Goal: Obtain resource: Obtain resource

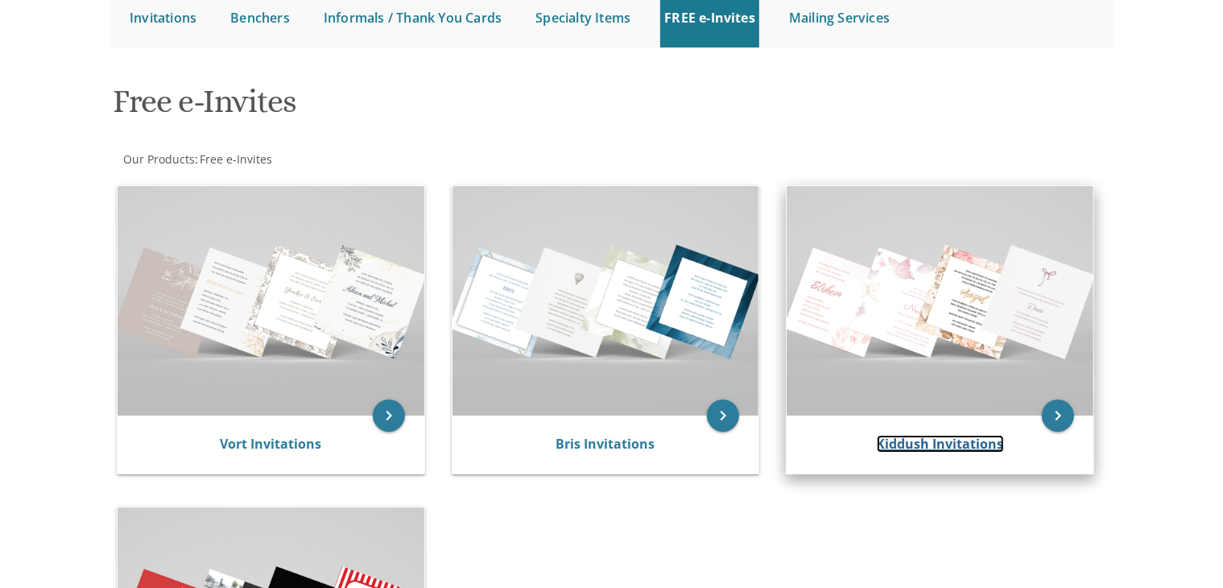
scroll to position [176, 0]
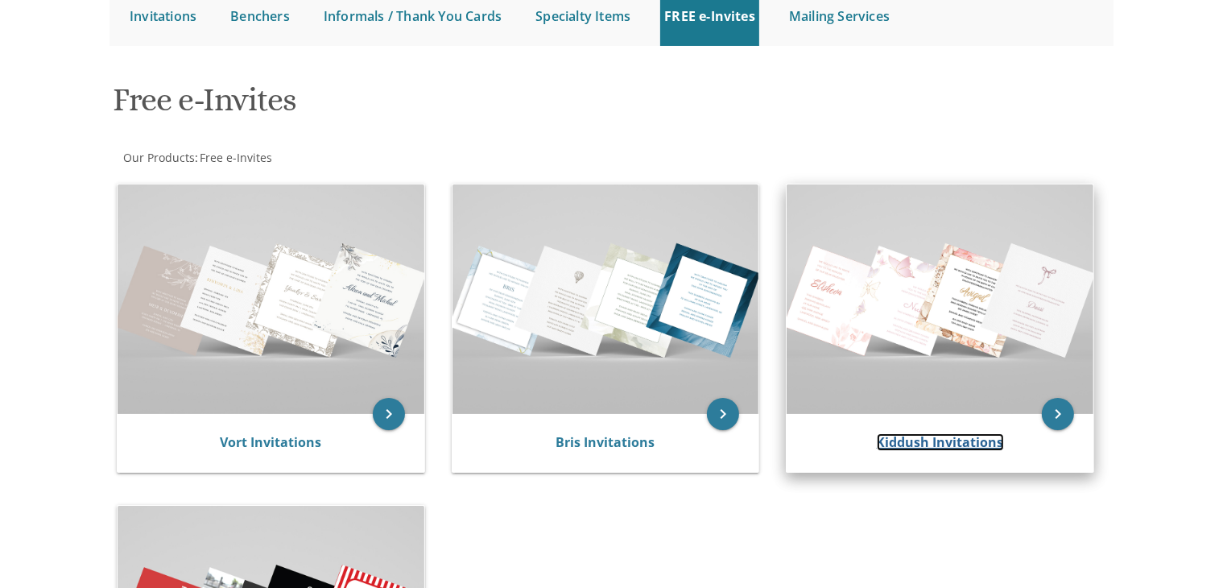
click at [984, 436] on link "Kiddush Invitations" at bounding box center [940, 442] width 127 height 18
click at [981, 445] on link "Kiddush Invitations" at bounding box center [940, 442] width 127 height 18
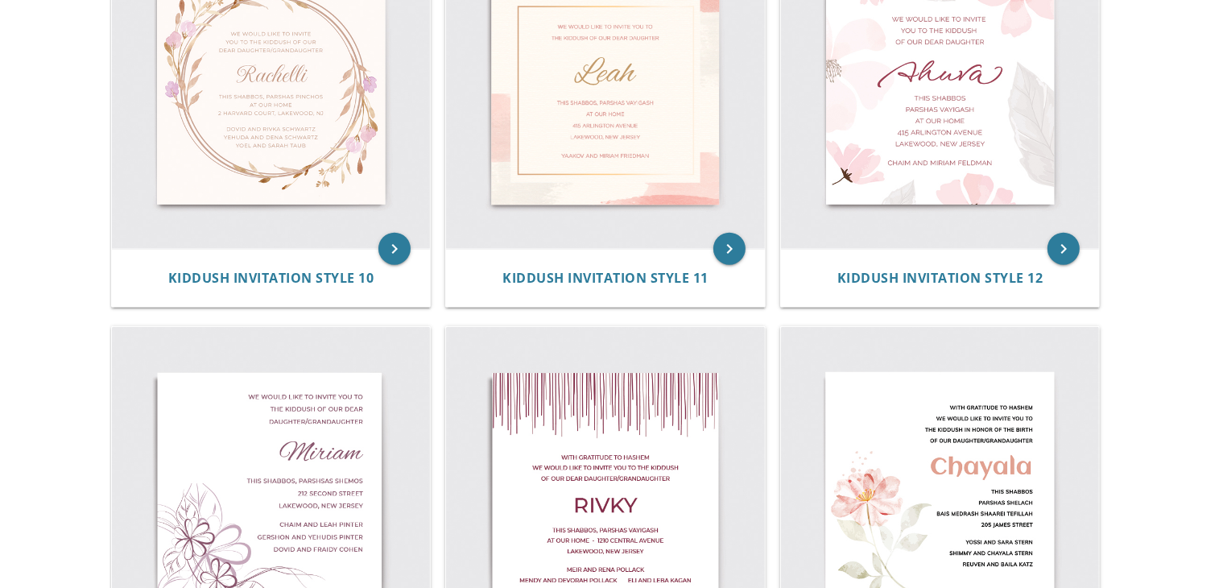
scroll to position [1600, 0]
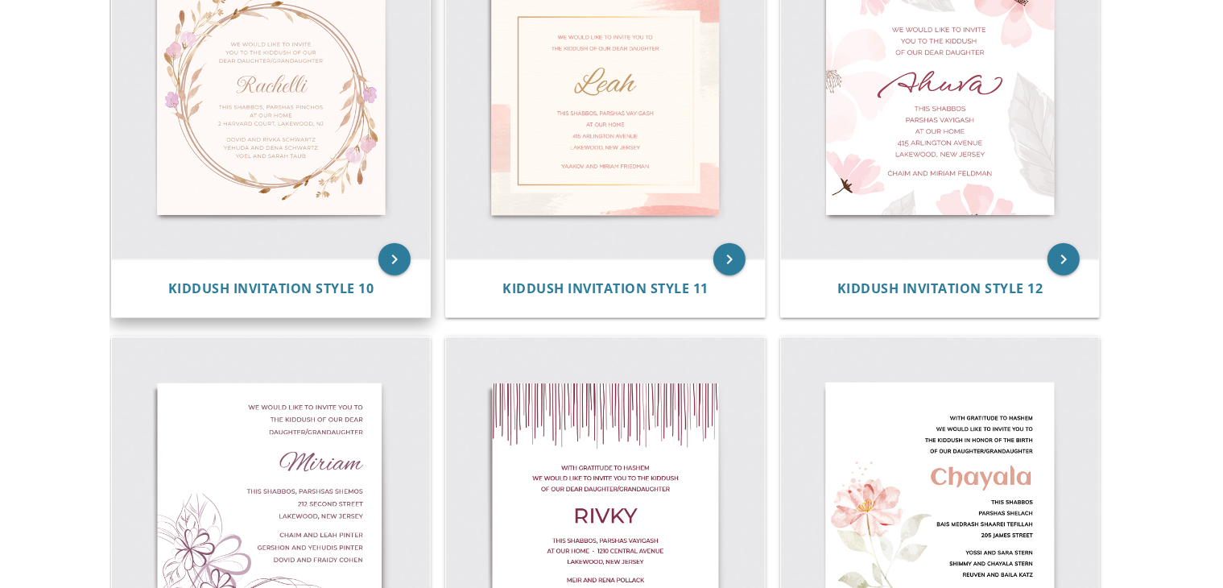
click at [261, 145] on img at bounding box center [271, 100] width 319 height 319
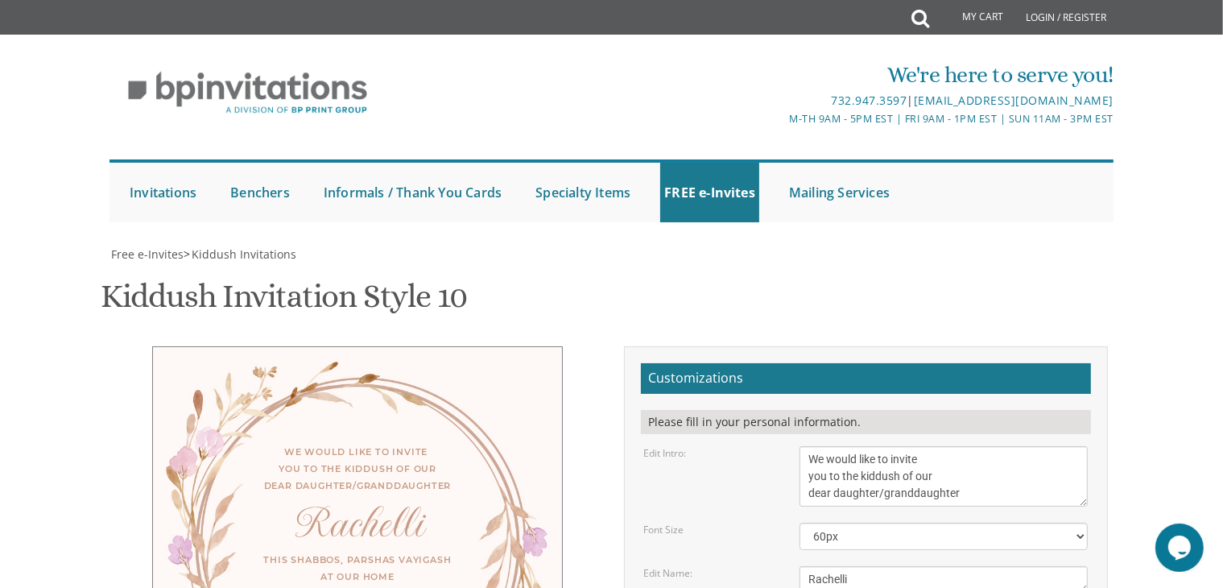
click at [968, 446] on textarea "We would like to invite you to the kiddush of our dear daughter/granddaughter" at bounding box center [943, 476] width 288 height 60
type textarea "We would like to invite you to the kiddush of our dear daughter"
click at [876, 566] on textarea "Rachelli" at bounding box center [943, 579] width 288 height 27
type textarea "R"
type textarea "Leah"
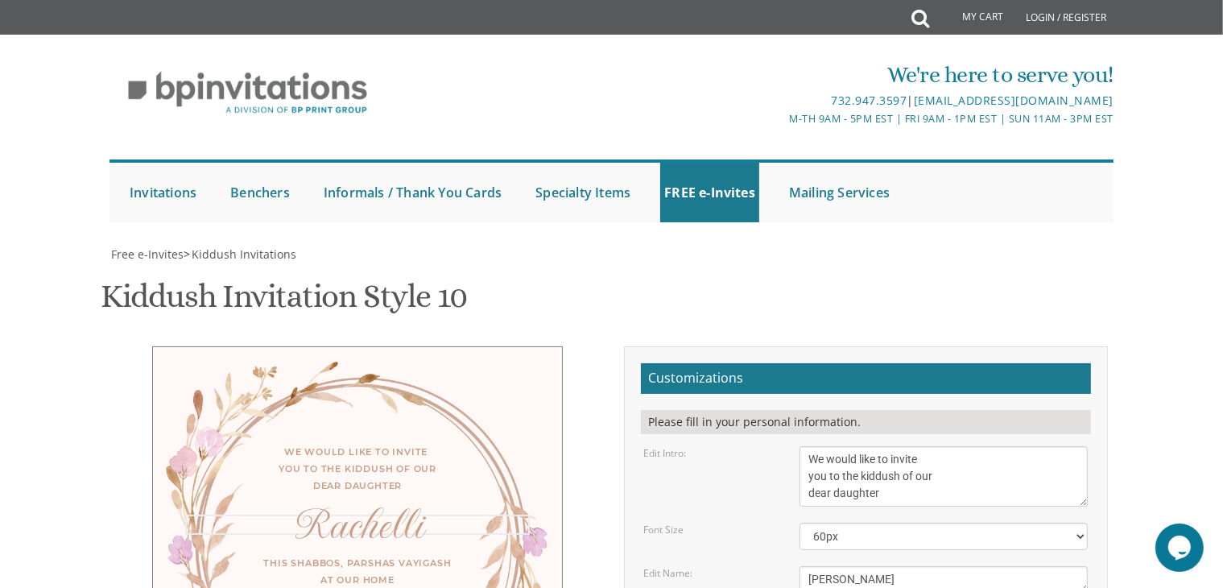
type textarea "Shimi Ateres at Albert Shul Succa"
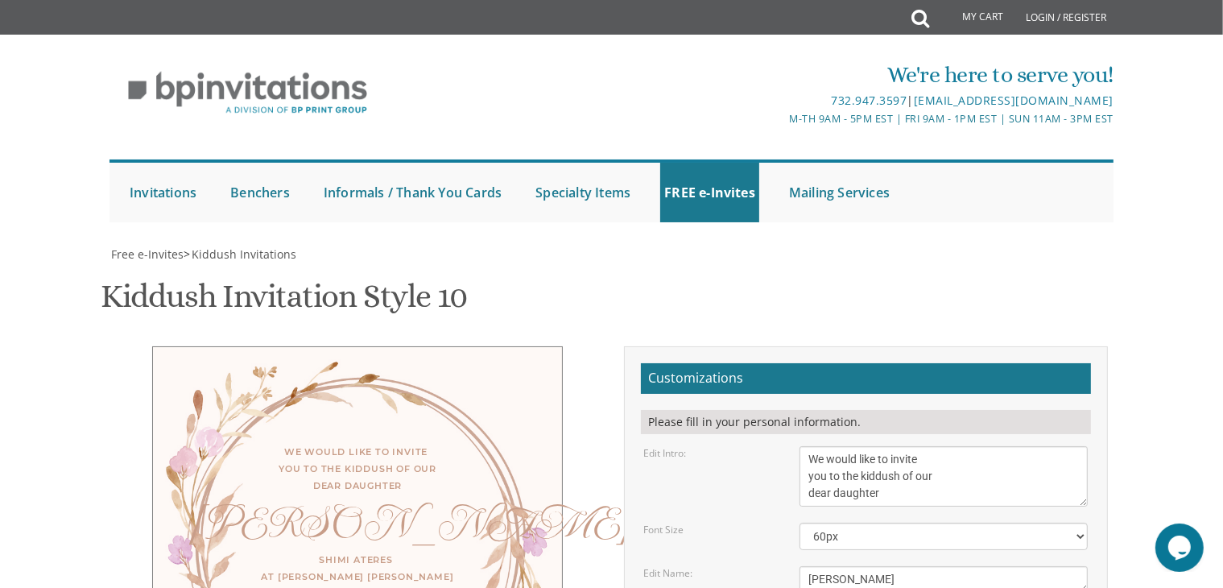
type textarea "Y"
type textarea "D"
type textarea "Shimi Ateres at Albert Shul Succah"
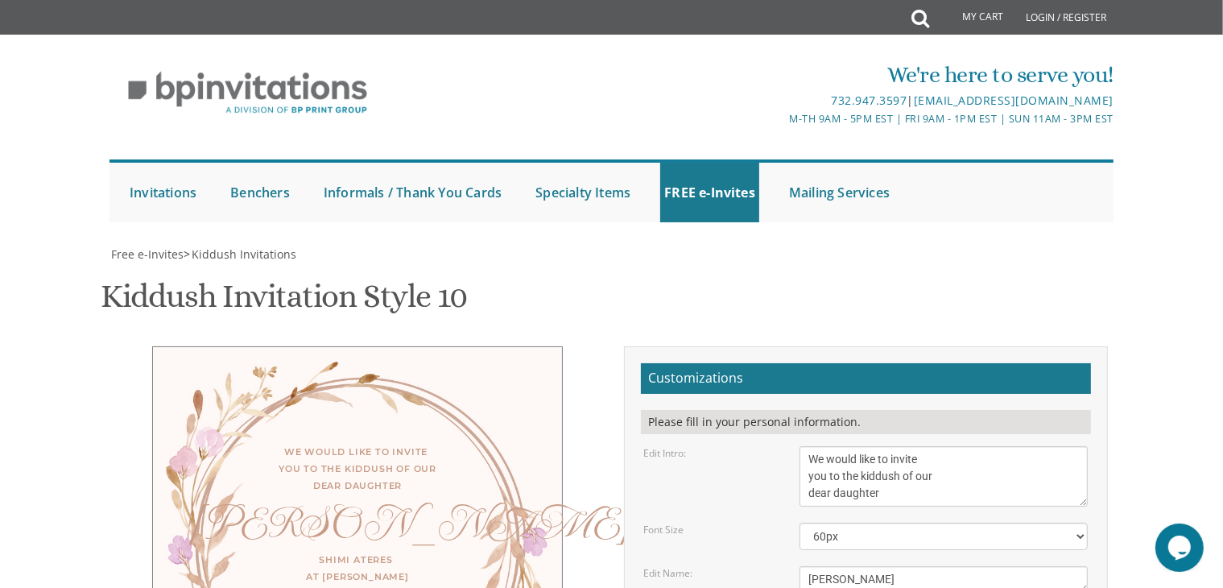
type textarea "Chaim and Devora Kurtz"
type input "daltusky@gmail.com"
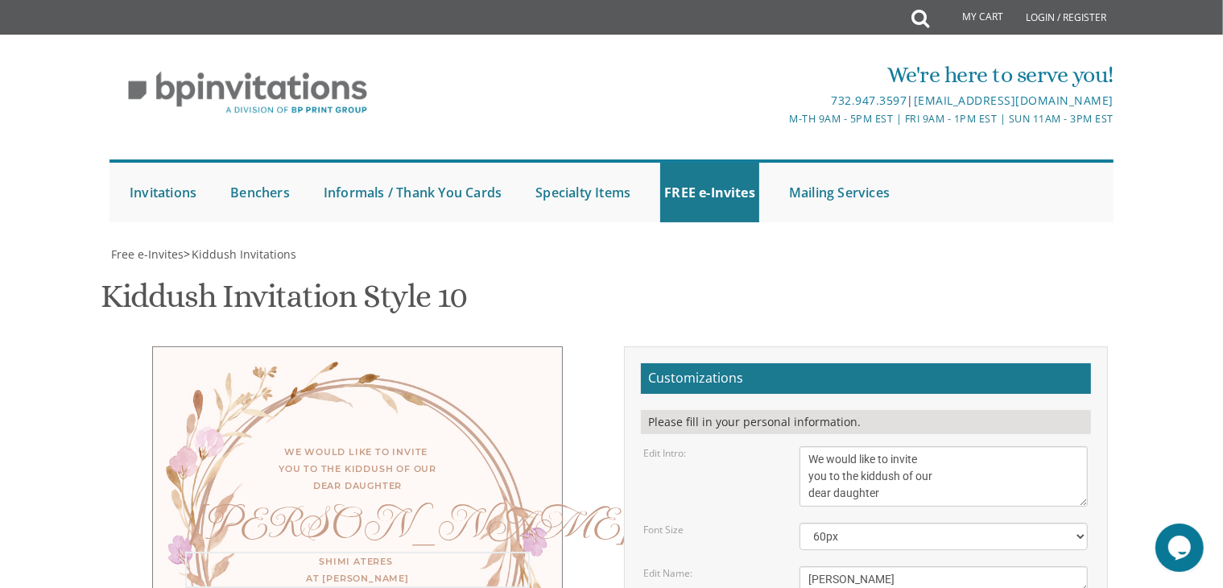
type textarea "Shimi Atzeres at Albert Shul Succah For men only"
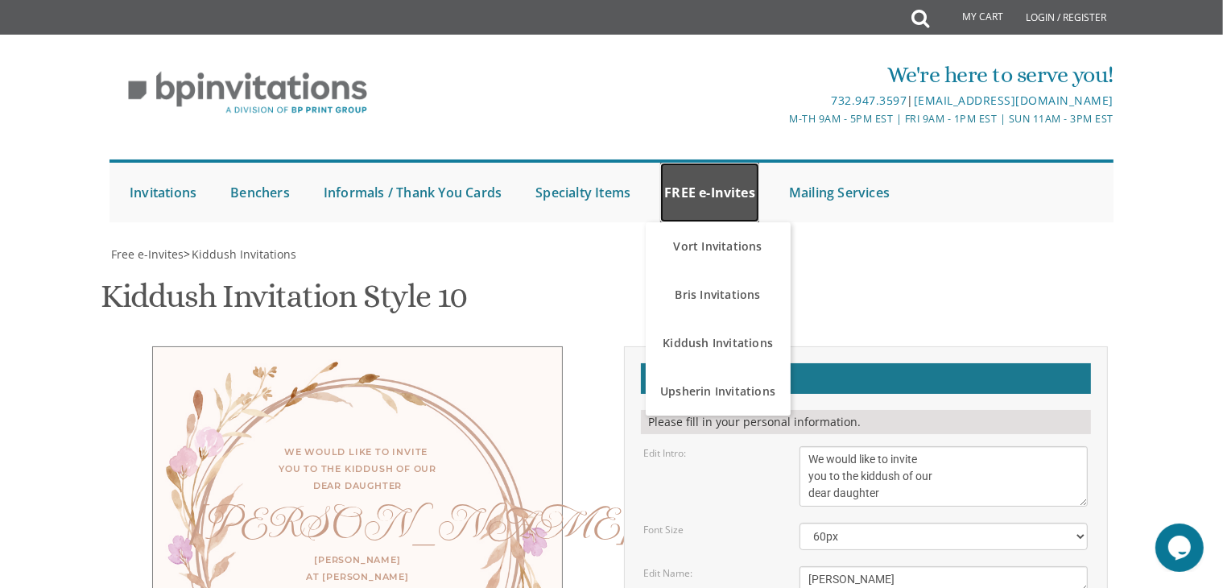
click at [708, 163] on link "FREE e-Invites" at bounding box center [709, 193] width 99 height 60
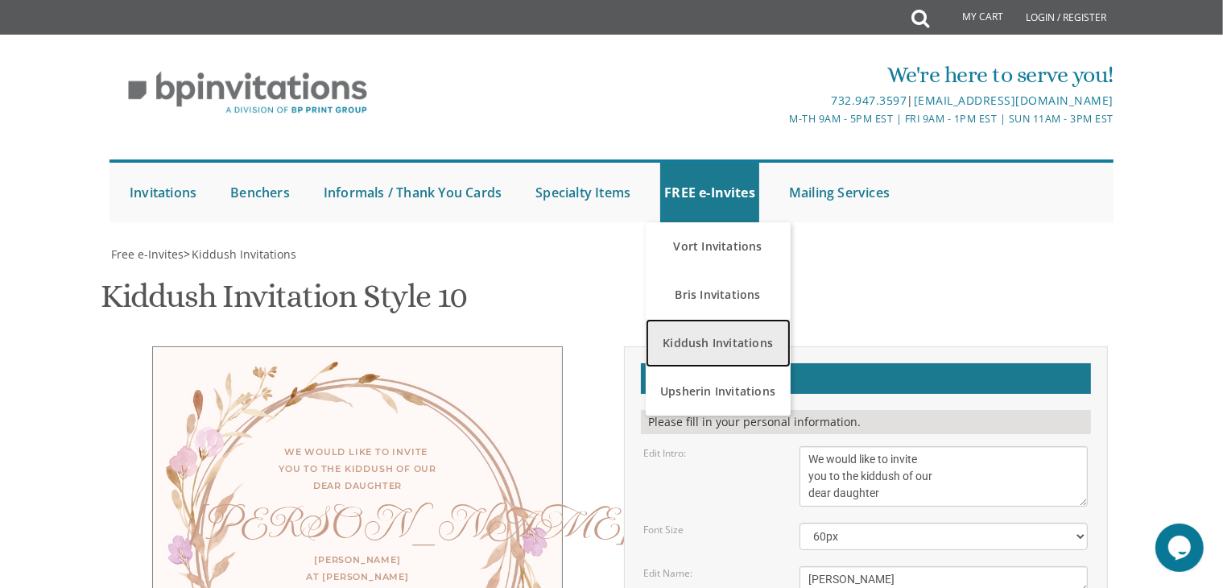
click at [686, 319] on link "Kiddush Invitations" at bounding box center [718, 343] width 145 height 48
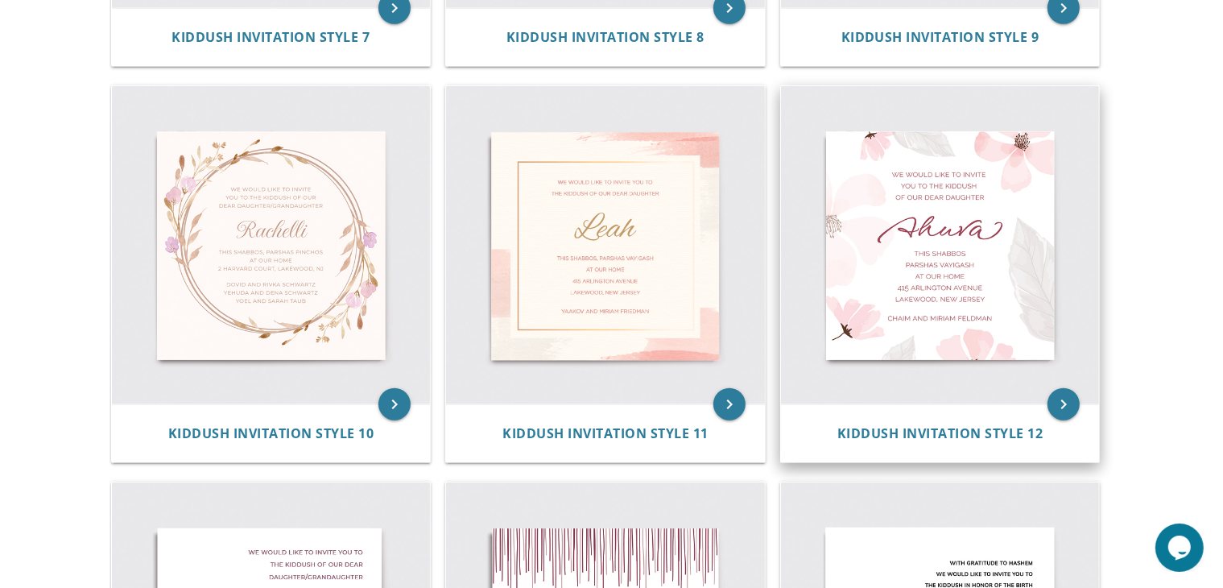
scroll to position [1452, 0]
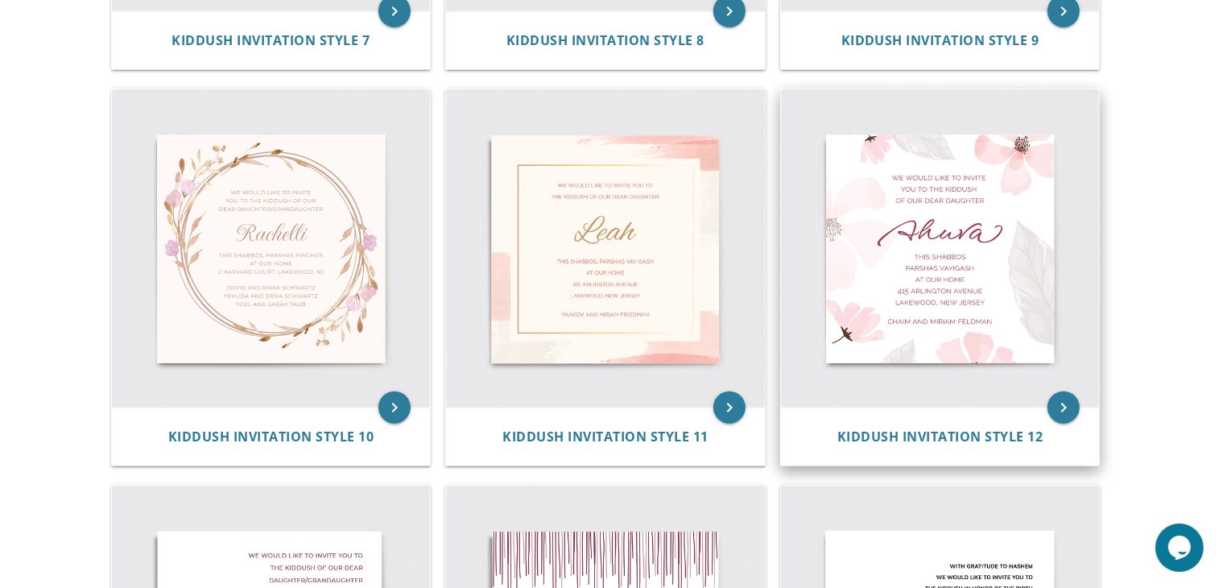
click at [936, 356] on img at bounding box center [940, 248] width 319 height 319
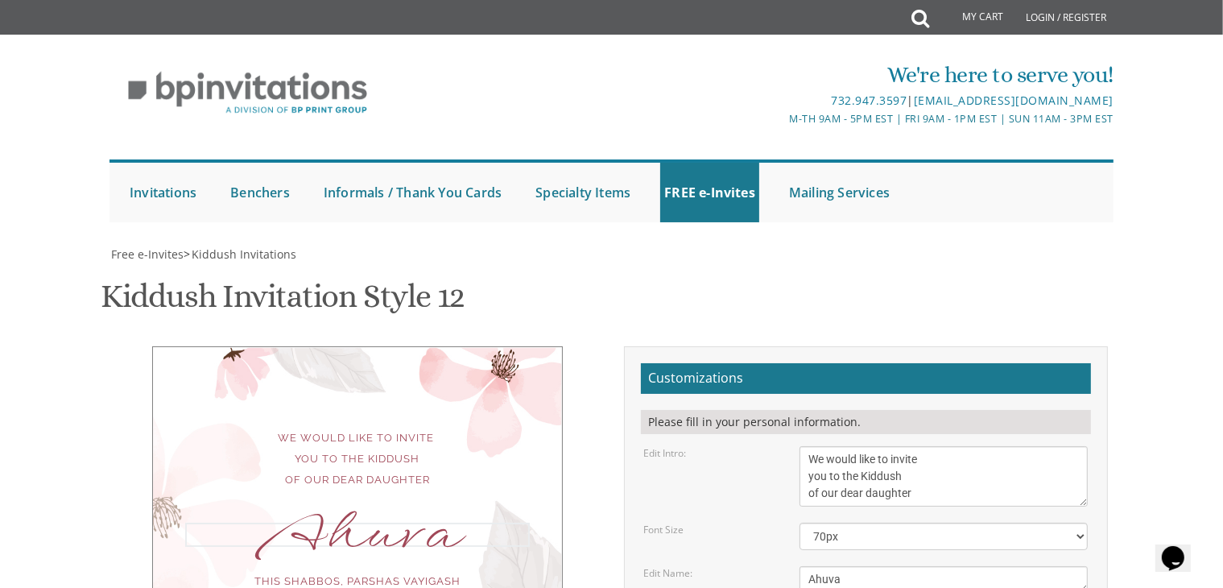
click at [860, 566] on textarea "Ahuva" at bounding box center [943, 579] width 288 height 27
type textarea "A"
type textarea "l"
type textarea "LEAH"
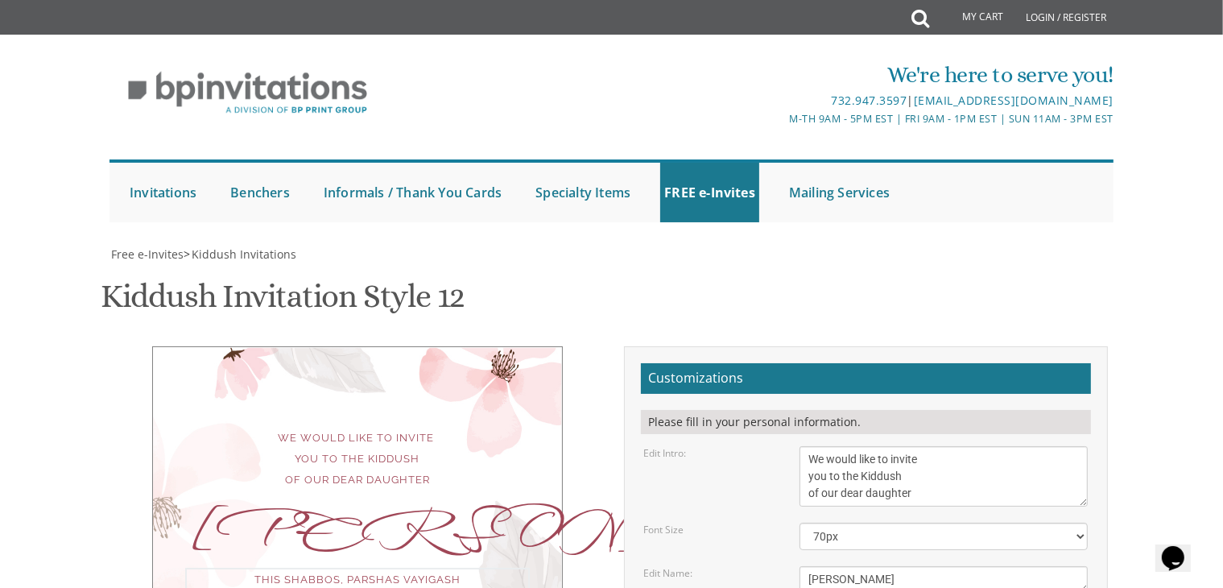
type textarea "h"
type textarea "shmini atzeres at the albert shul succah"
type textarea "Y"
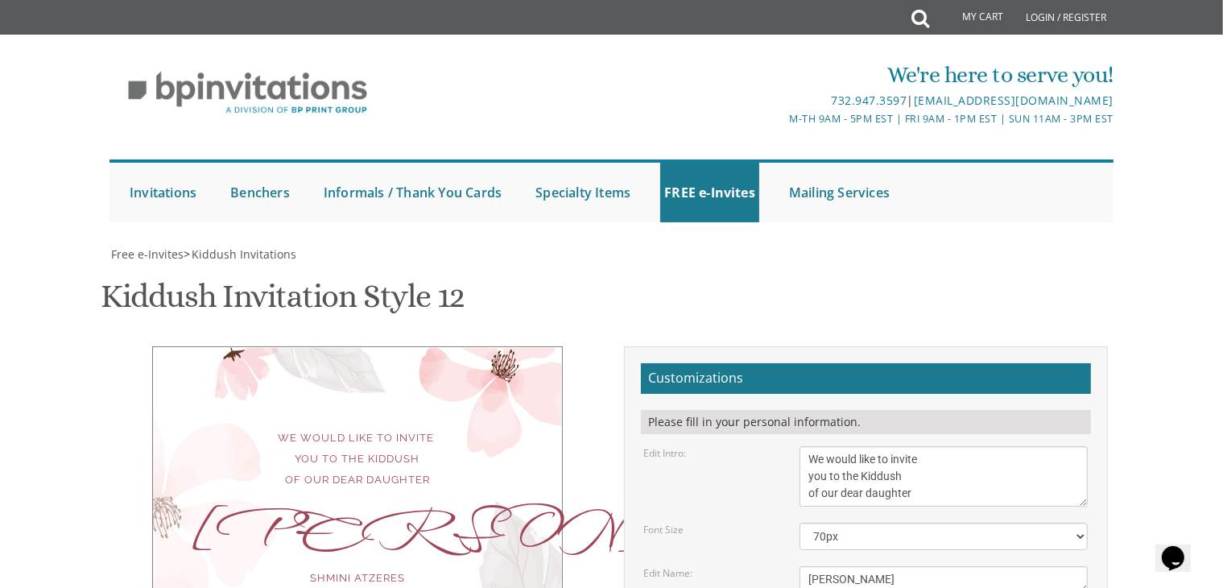
scroll to position [331, 0]
type textarea "Chaim and Devora kurtz"
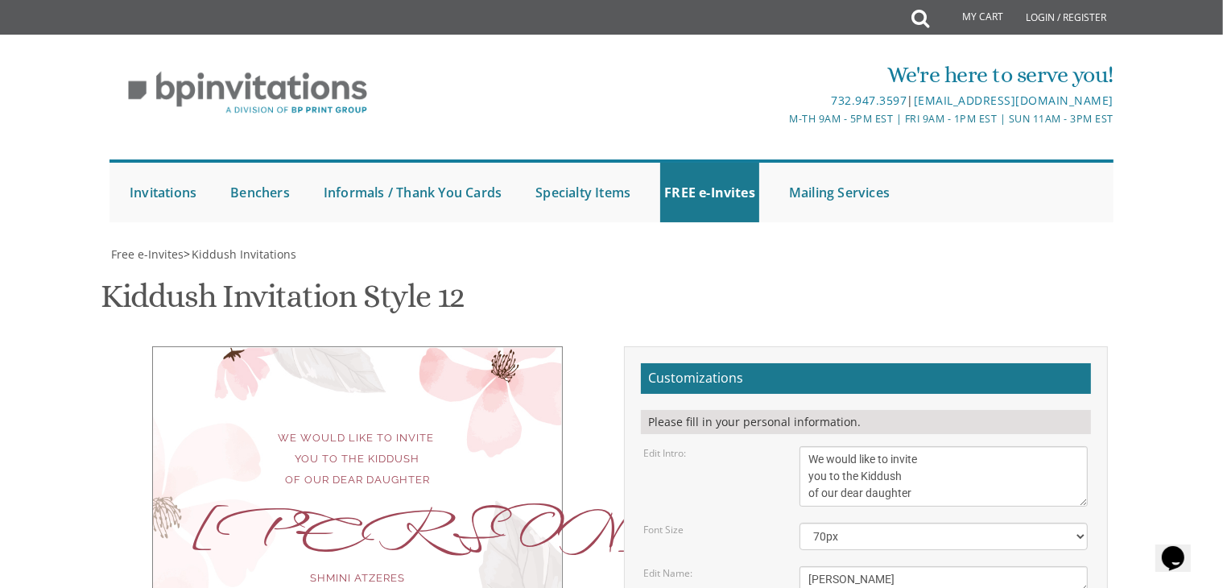
scroll to position [250, 0]
click at [894, 566] on textarea "Ahuva" at bounding box center [943, 579] width 288 height 27
type textarea "Leah"
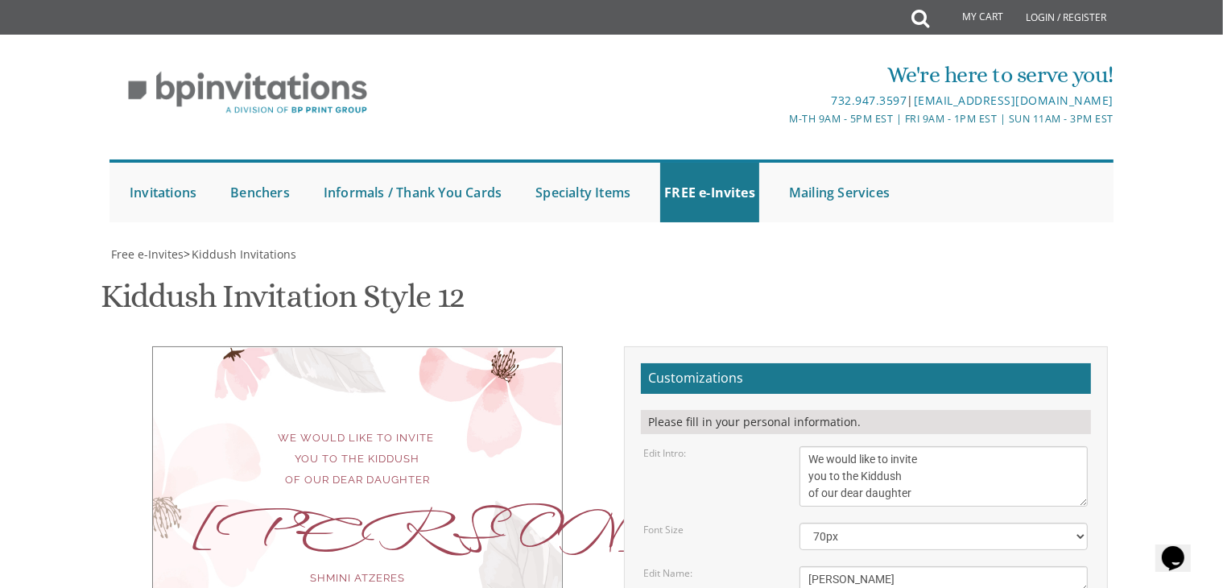
scroll to position [41, 0]
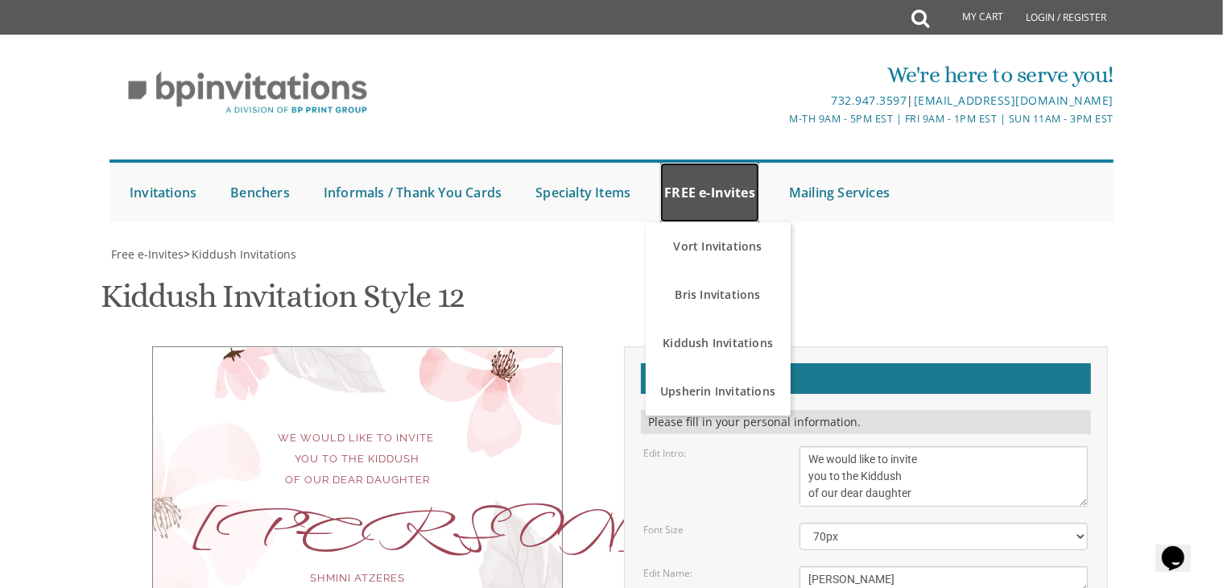
click at [726, 167] on link "FREE e-Invites" at bounding box center [709, 193] width 99 height 60
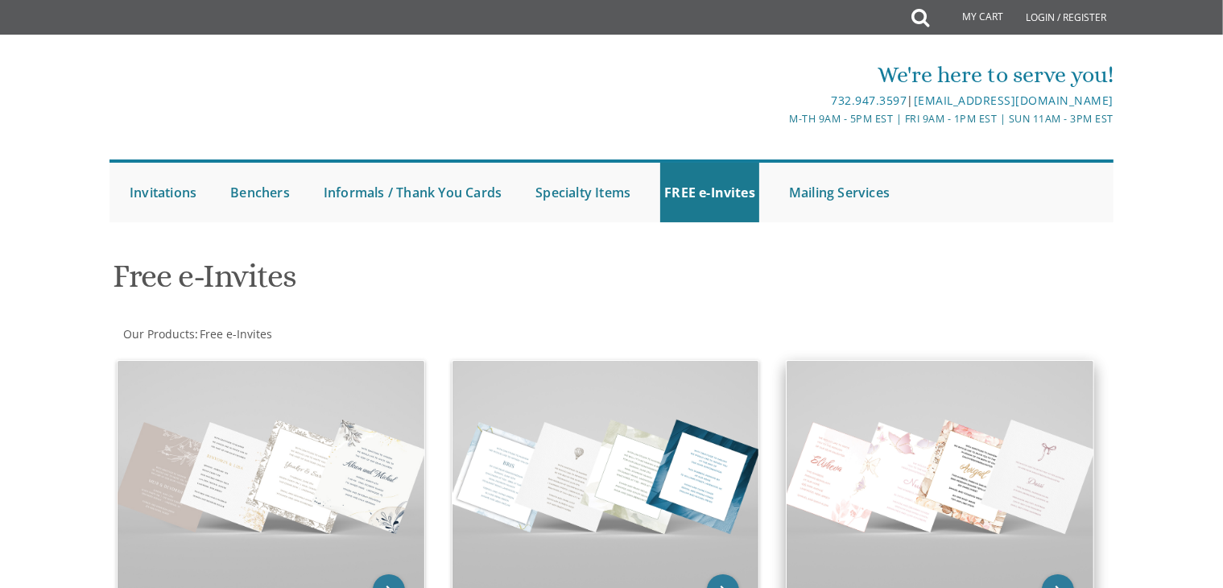
click at [893, 394] on img at bounding box center [939, 475] width 307 height 229
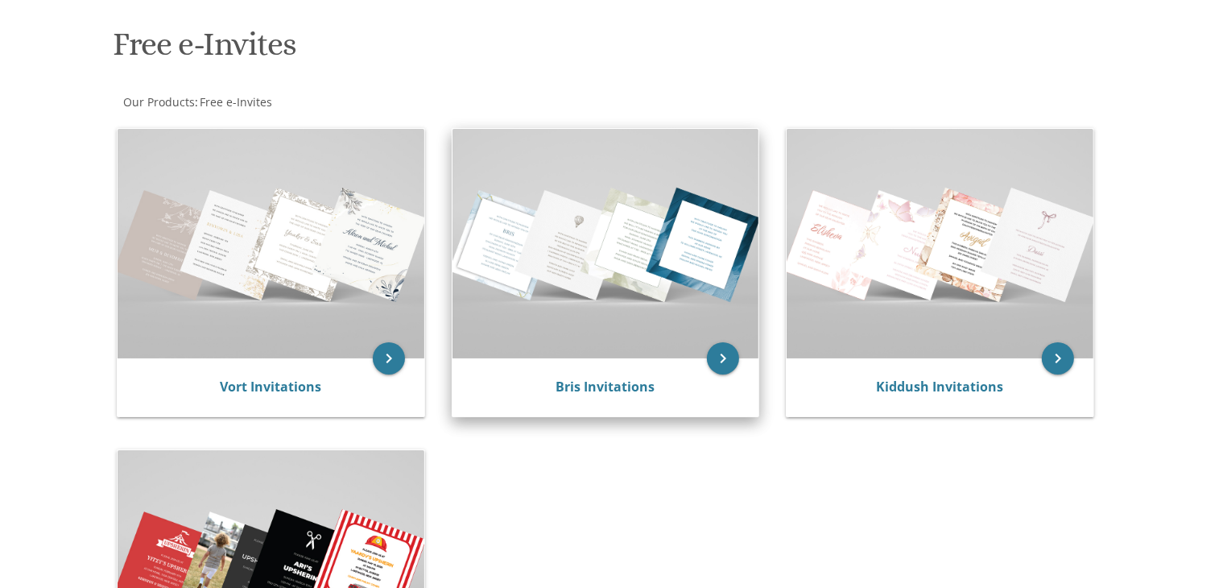
scroll to position [269, 0]
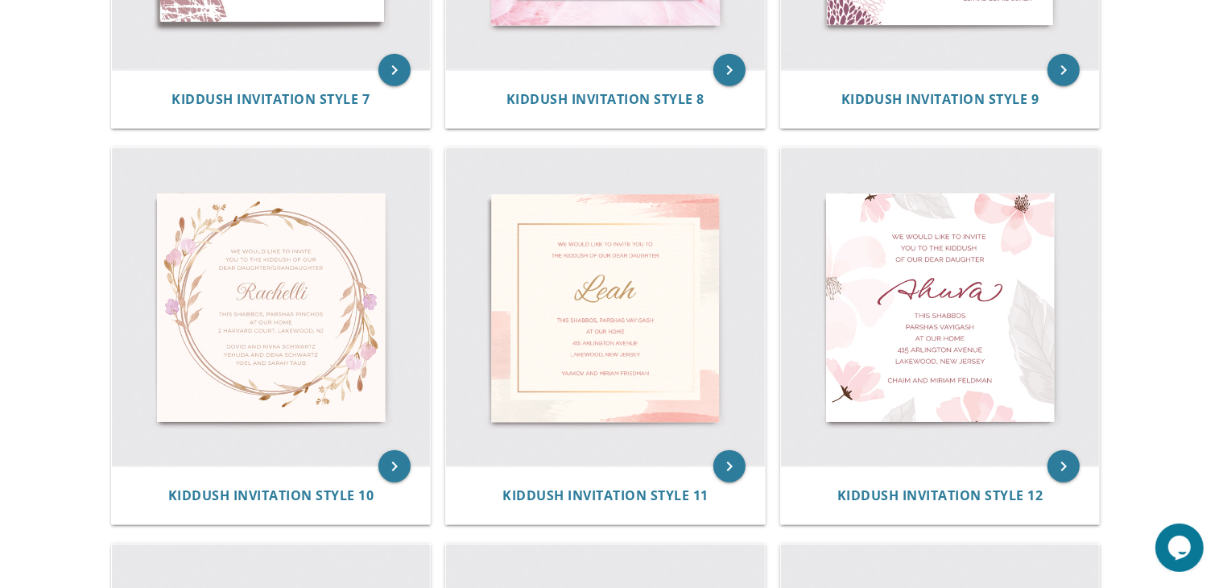
scroll to position [1415, 0]
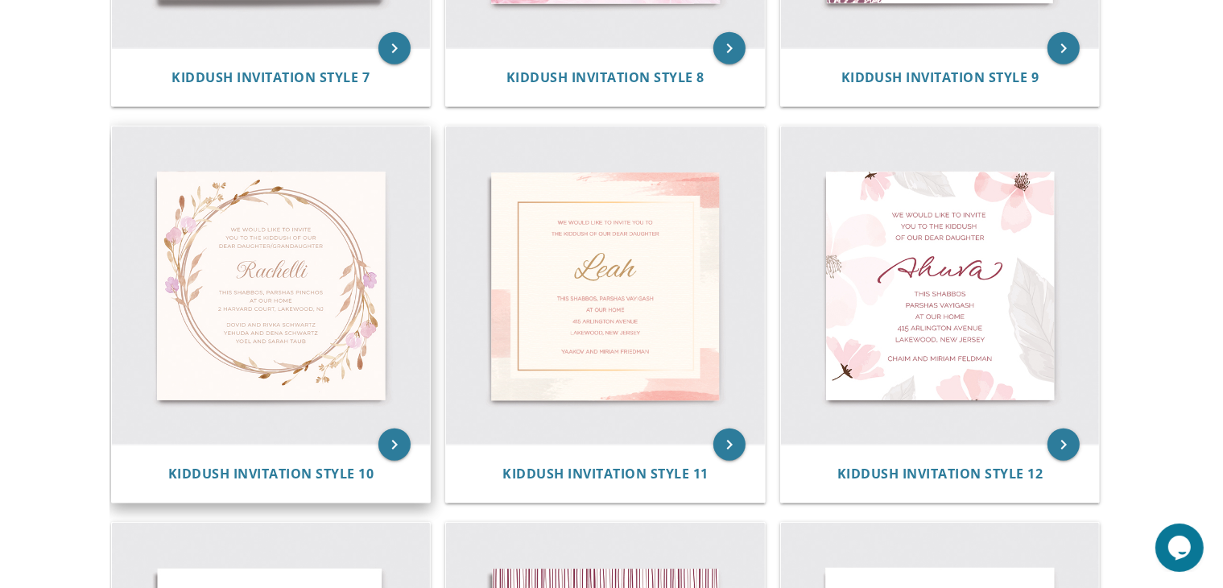
click at [316, 381] on img at bounding box center [271, 285] width 319 height 319
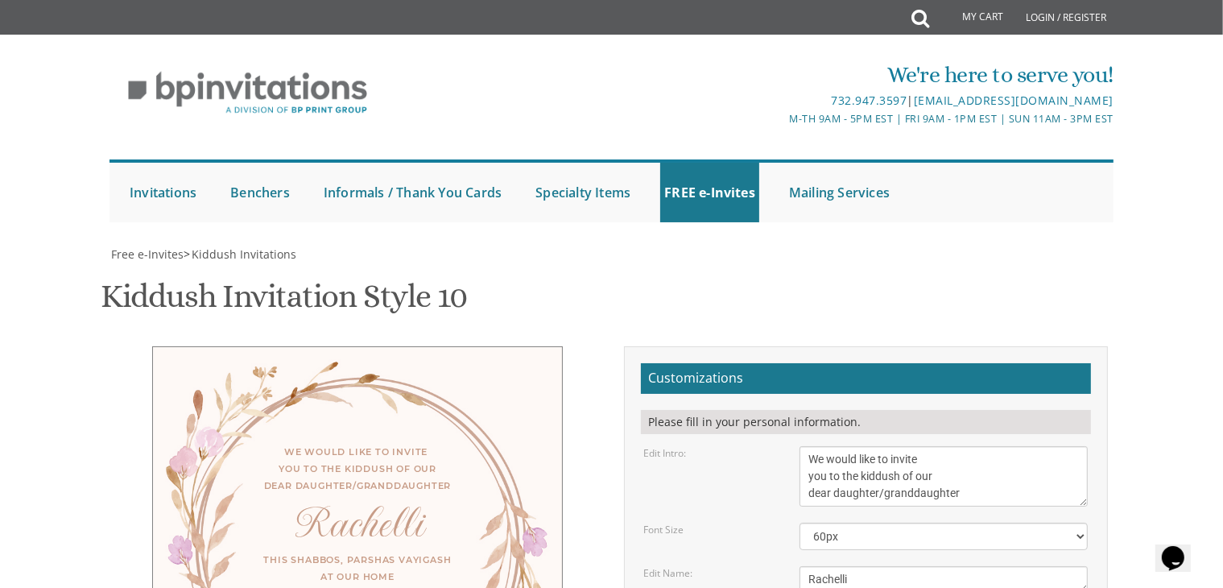
scroll to position [161, 0]
click at [956, 446] on textarea "We would like to invite you to the kiddush of our dear daughter/granddaughter" at bounding box center [943, 476] width 288 height 60
type textarea "We would like to invite you to the kiddush of our dear daughter"
click at [914, 566] on textarea "Rachelli" at bounding box center [943, 579] width 288 height 27
type textarea "R"
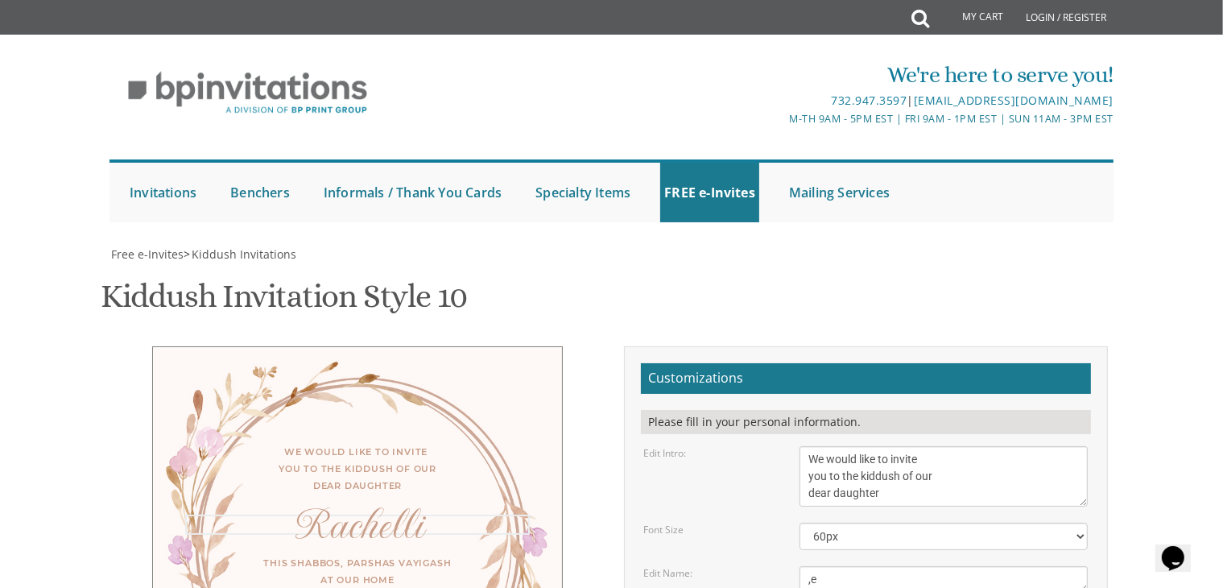
type textarea ","
type textarea "[PERSON_NAME]"
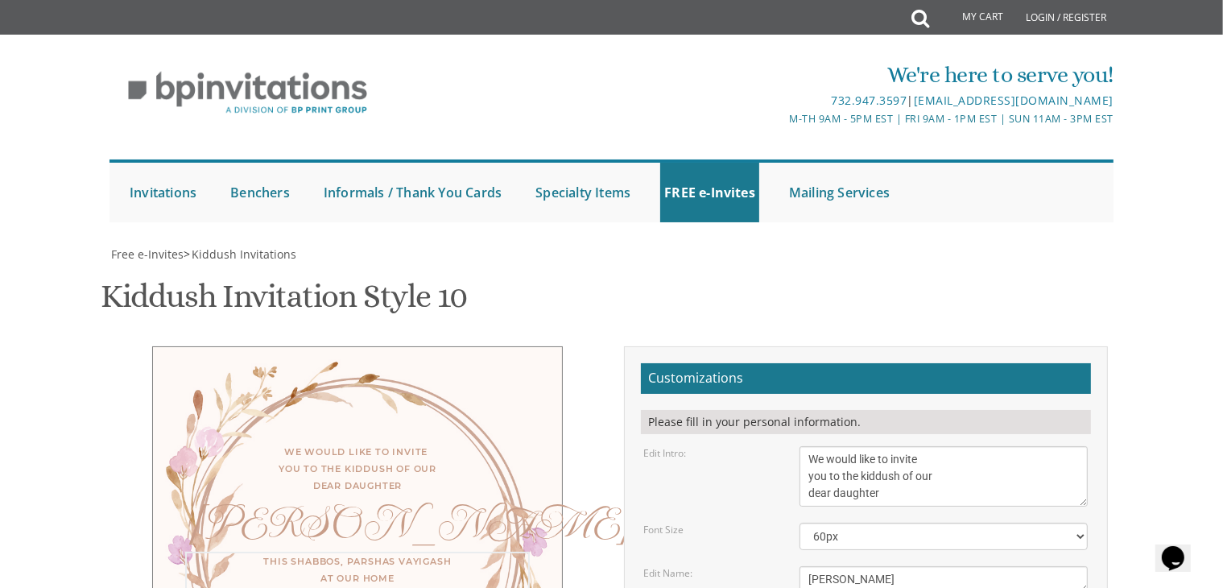
type textarea "Shmini Atzeres Bais Medrash of Albert"
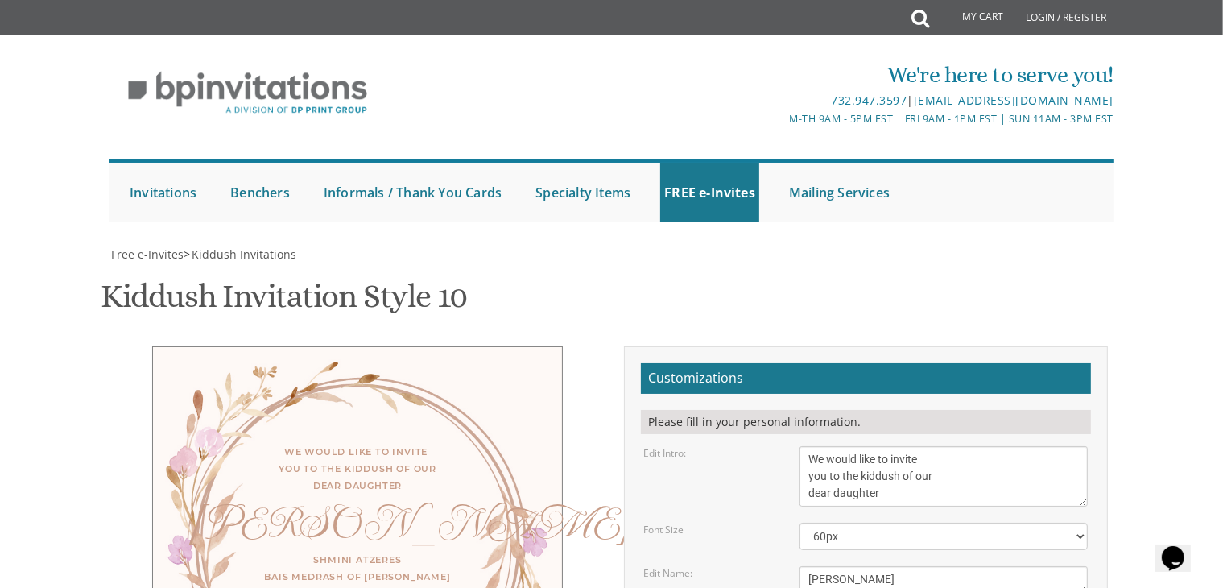
type textarea "Y"
type textarea "Chaim and Devora"
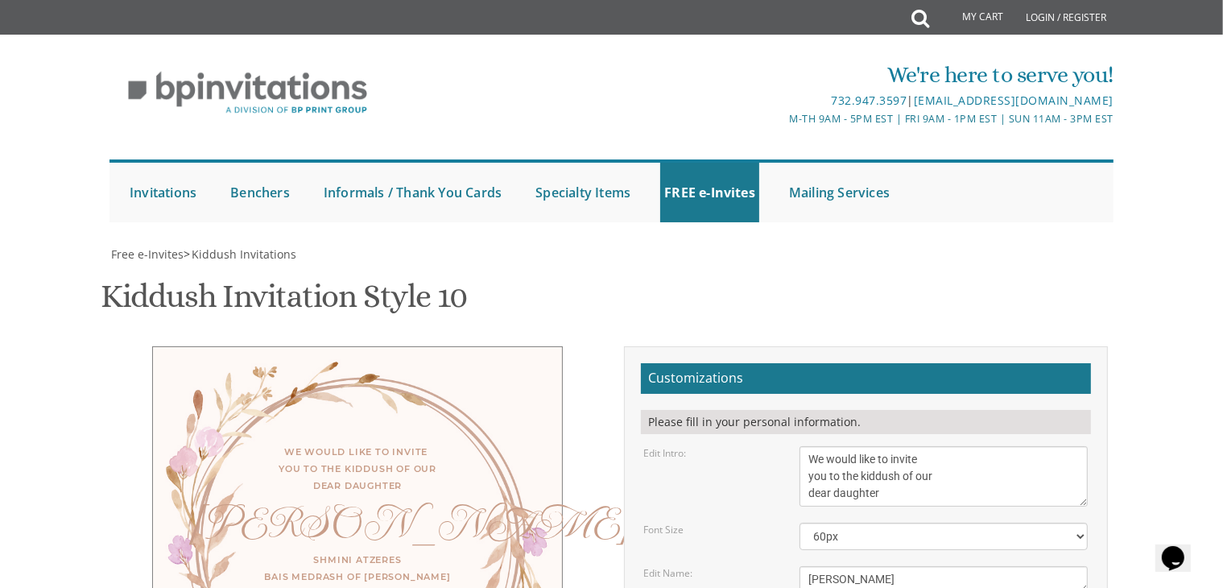
type input "daltusky@gmail.com"
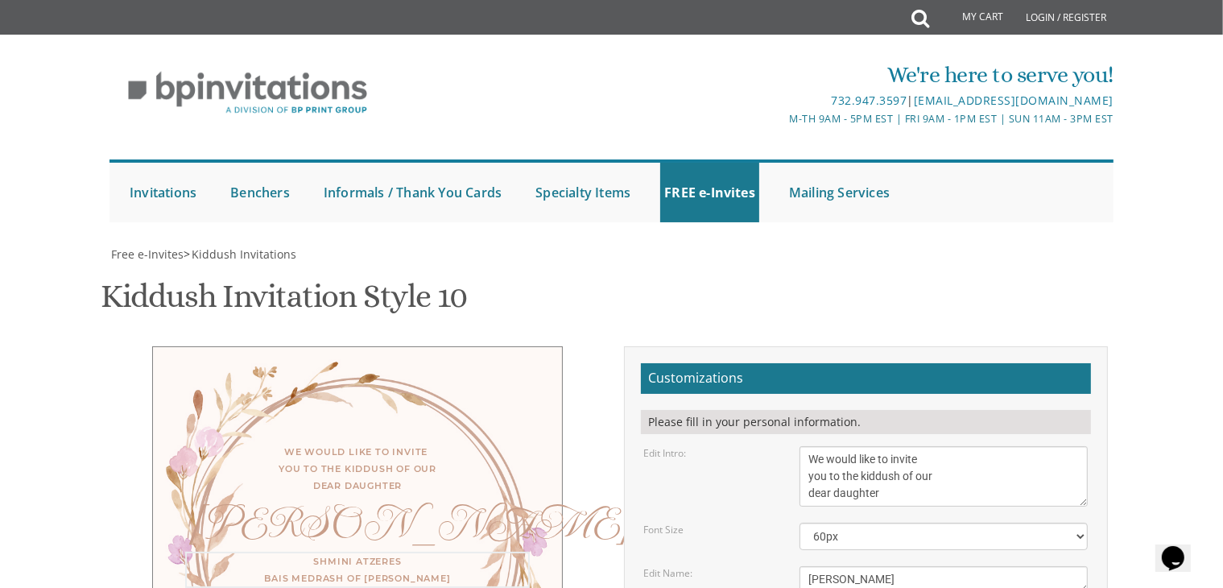
type textarea "Shmini Atzeres Bais Medrash of Albert For men only"
type textarea "Chaim and Devora Kurtz"
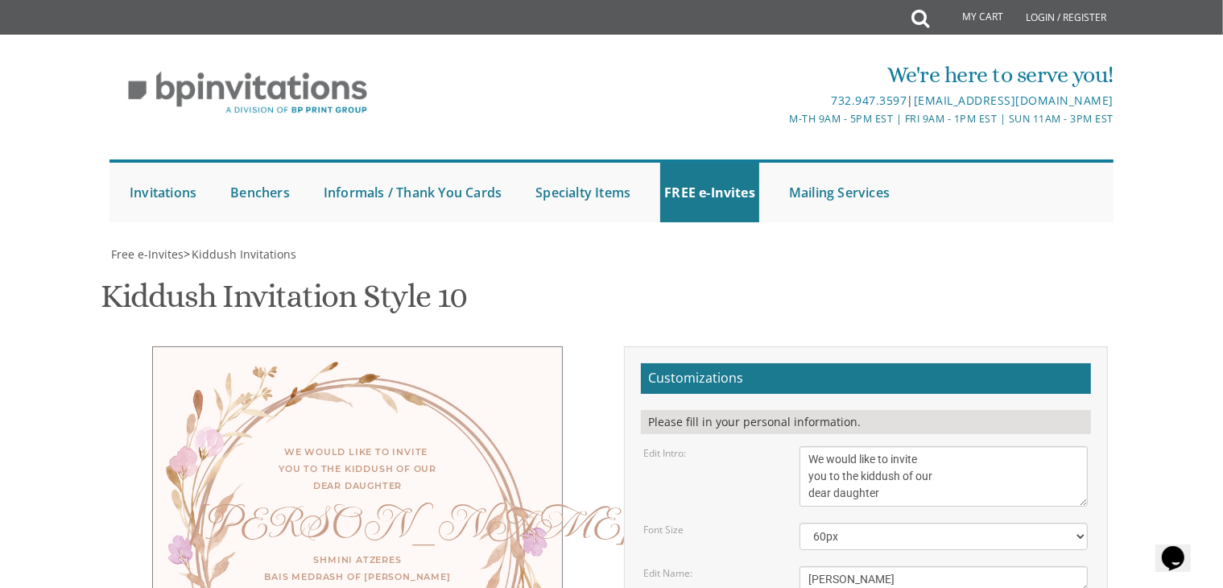
click at [803, 446] on textarea "We would like to invite you to the kiddush of our dear daughter/granddaughter" at bounding box center [943, 476] width 288 height 60
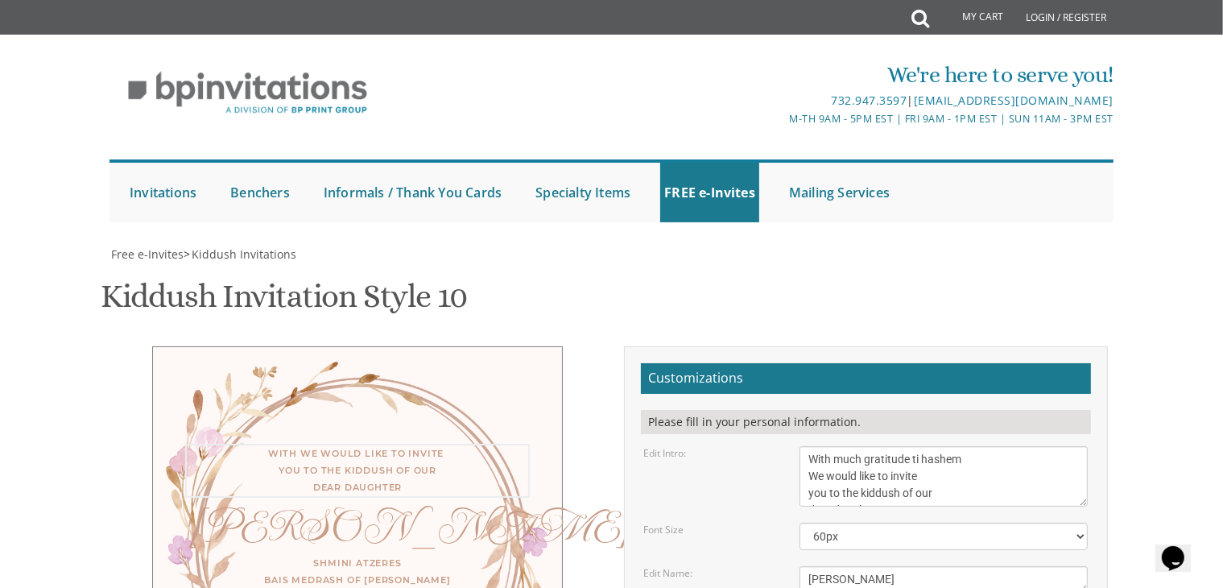
click at [920, 446] on textarea "We would like to invite you to the kiddush of our dear daughter/granddaughter" at bounding box center [943, 476] width 288 height 60
type textarea "With much gratitude to hashem We would like to invite you to the kiddush of our…"
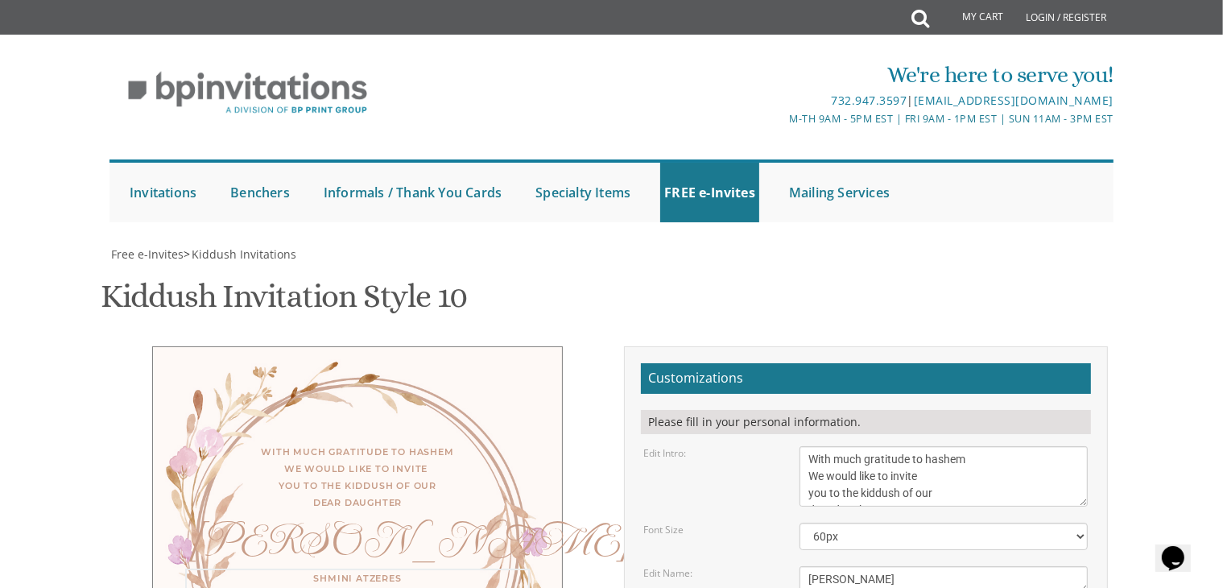
type textarea "Shmini Atzeres Bais Medrash of Albert men only"
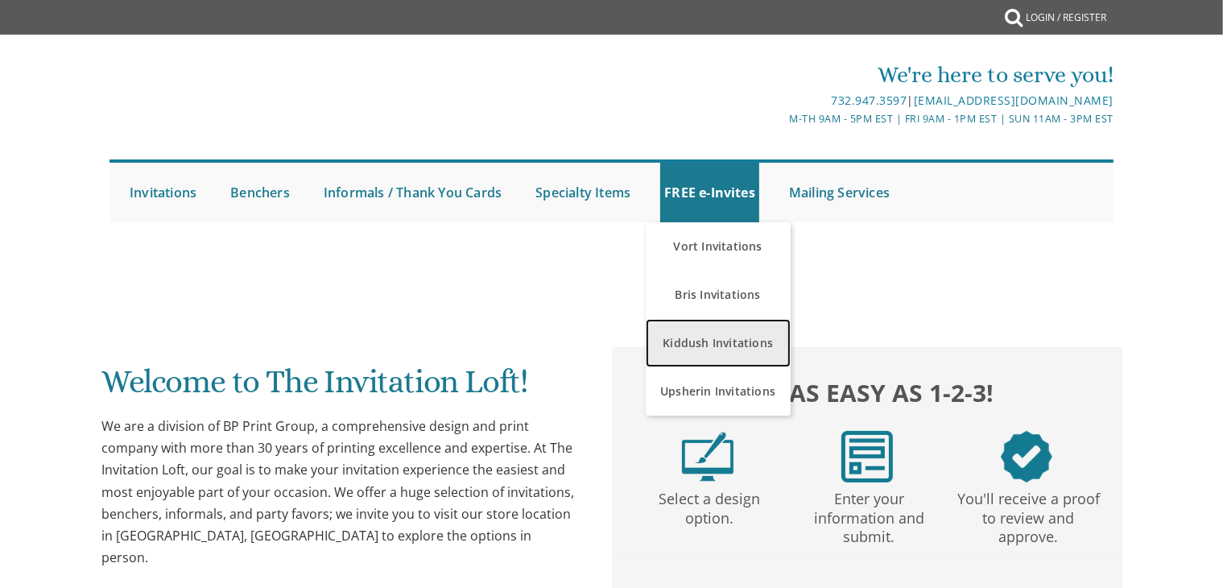
click at [662, 362] on link "Kiddush Invitations" at bounding box center [718, 343] width 145 height 48
click at [683, 353] on link "Kiddush Invitations" at bounding box center [718, 343] width 145 height 48
click at [725, 353] on link "Kiddush Invitations" at bounding box center [718, 343] width 145 height 48
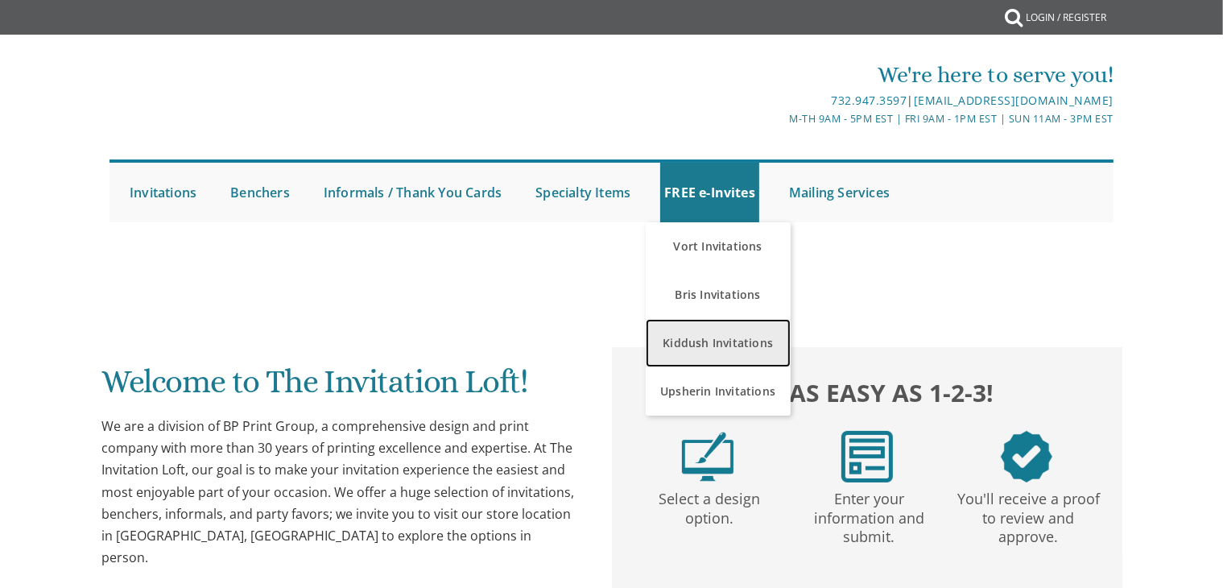
click at [688, 345] on link "Kiddush Invitations" at bounding box center [718, 343] width 145 height 48
